Goal: Task Accomplishment & Management: Use online tool/utility

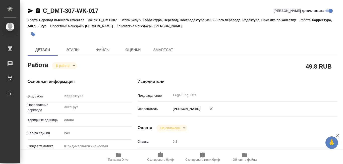
type textarea "x"
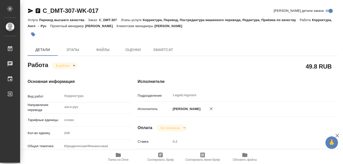
type textarea "x"
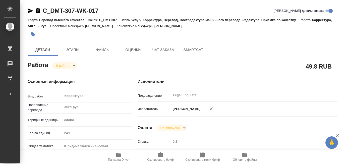
type textarea "x"
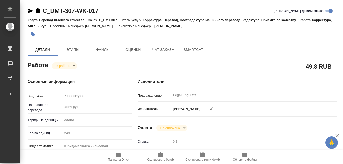
type textarea "x"
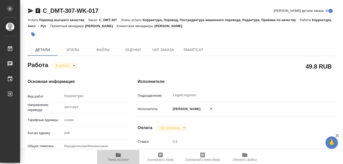
click at [118, 155] on icon "button" at bounding box center [118, 155] width 5 height 4
